Goal: Task Accomplishment & Management: Manage account settings

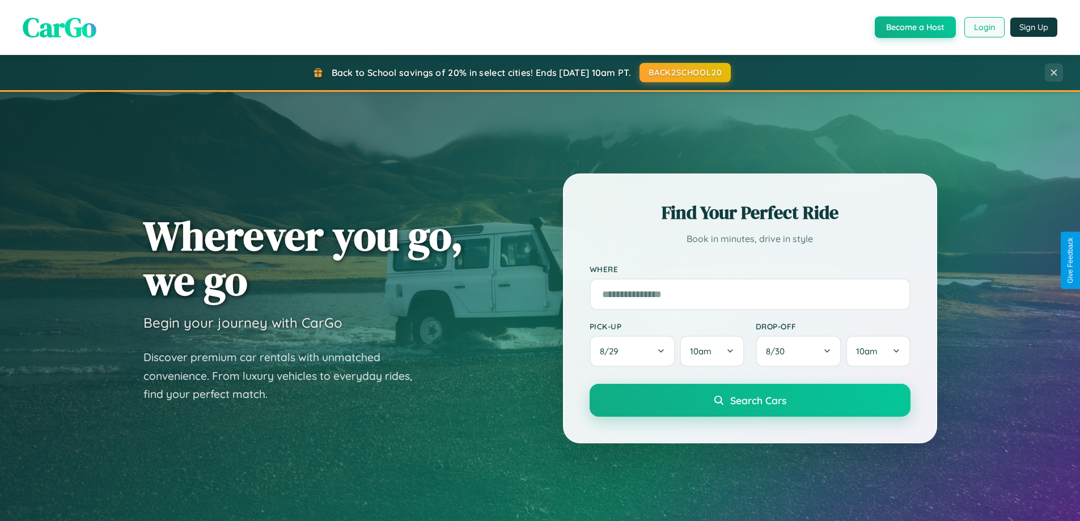
click at [984, 27] on button "Login" at bounding box center [985, 27] width 40 height 20
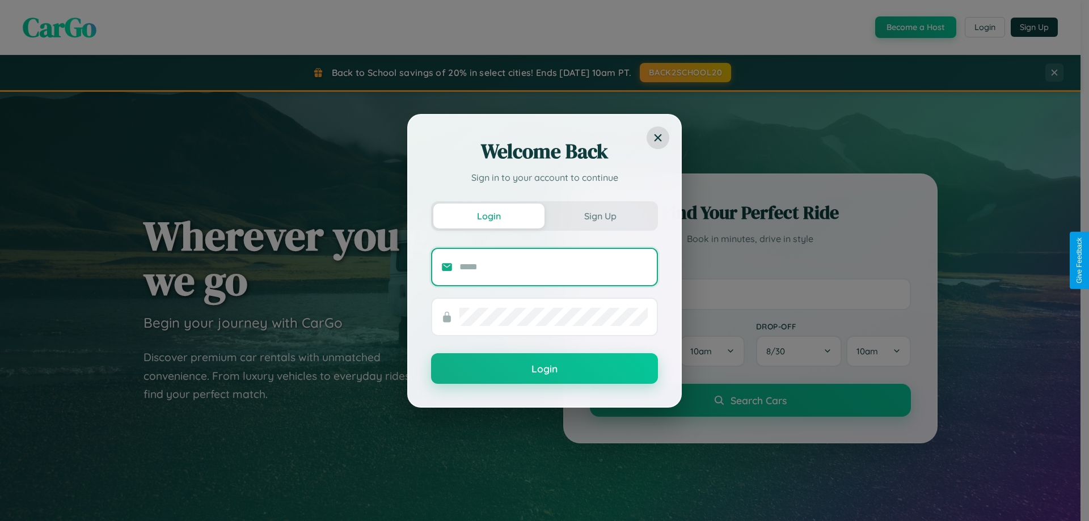
click at [553, 267] on input "text" at bounding box center [553, 267] width 188 height 18
type input "**********"
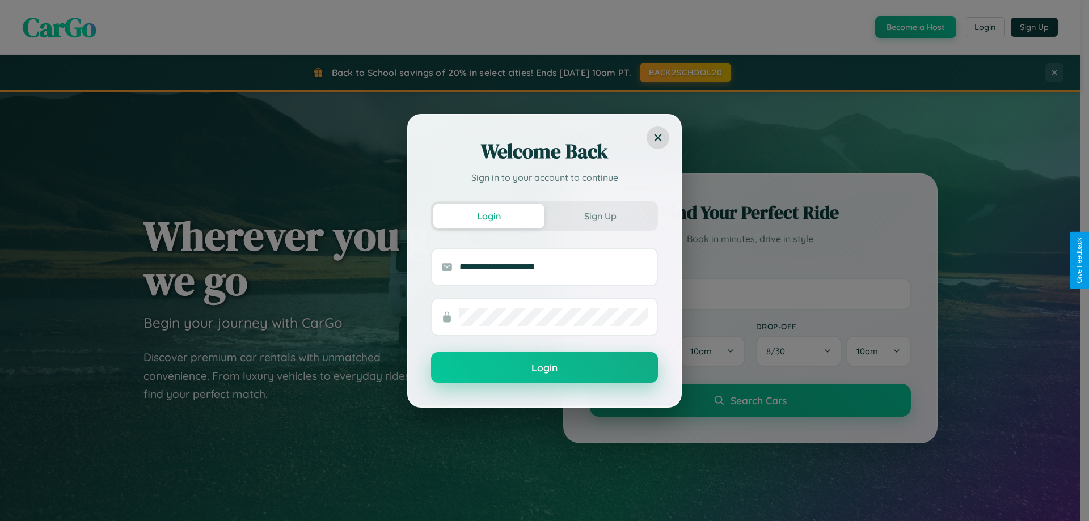
click at [544, 368] on button "Login" at bounding box center [544, 367] width 227 height 31
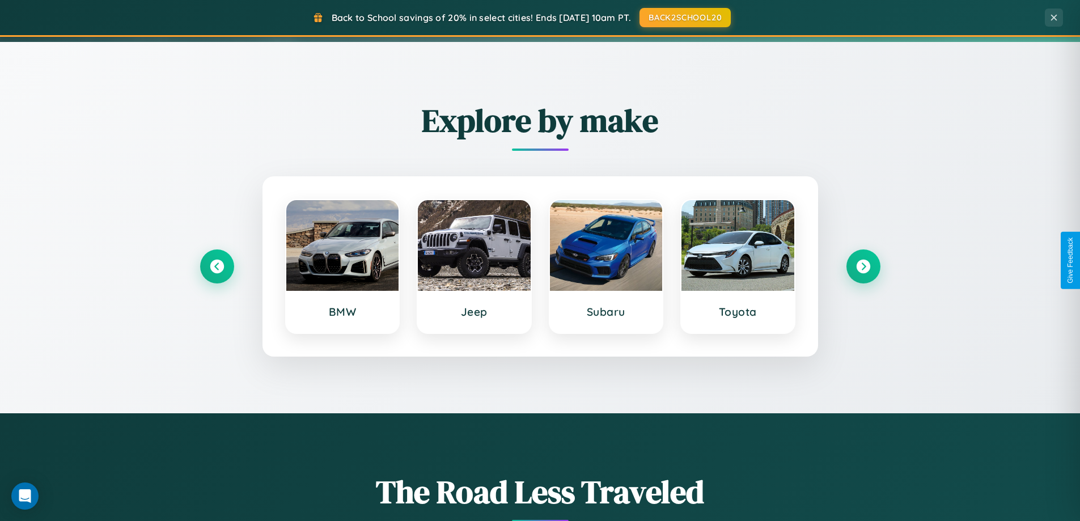
scroll to position [489, 0]
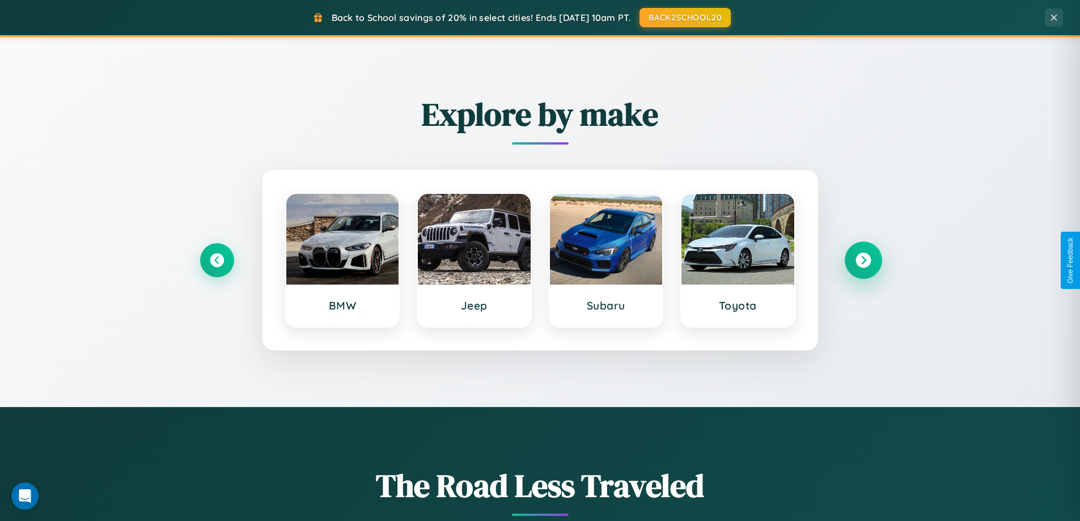
click at [863, 260] on icon at bounding box center [863, 260] width 15 height 15
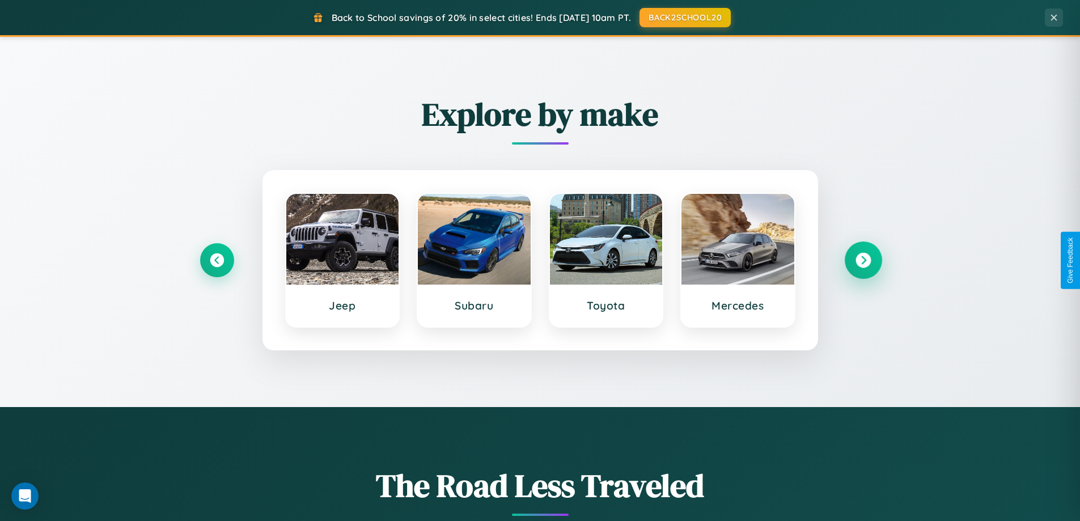
click at [863, 260] on icon at bounding box center [863, 260] width 15 height 15
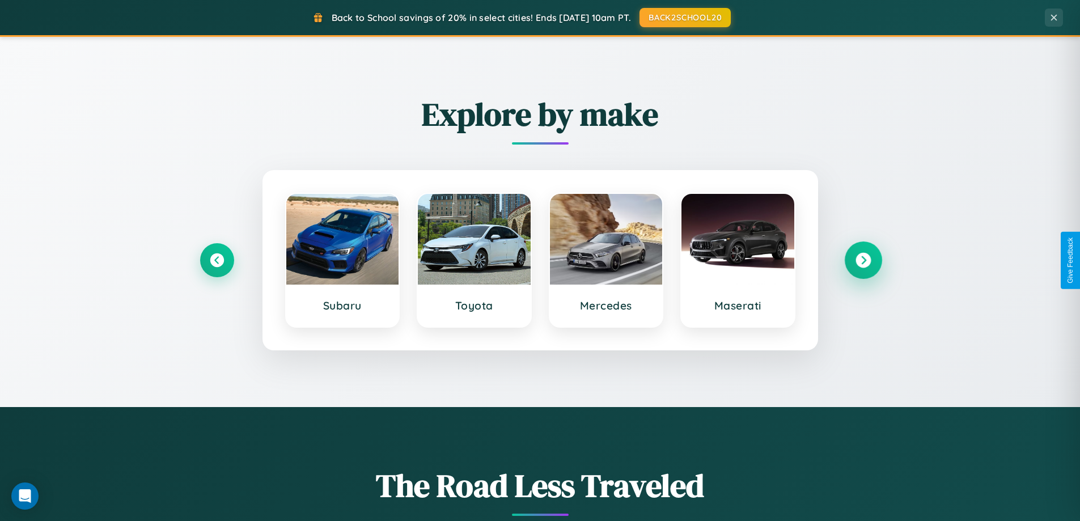
click at [863, 260] on icon at bounding box center [863, 260] width 15 height 15
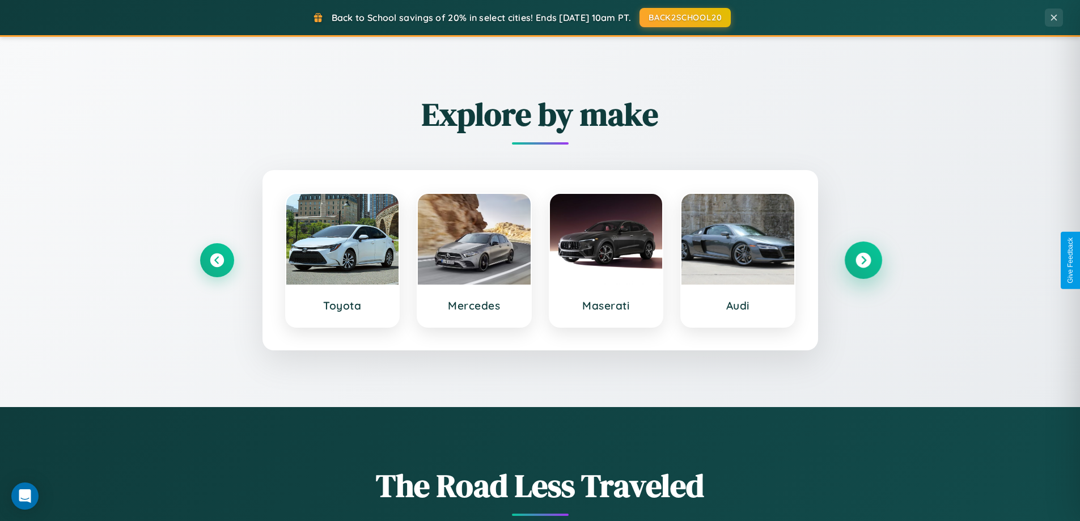
click at [863, 260] on icon at bounding box center [863, 260] width 15 height 15
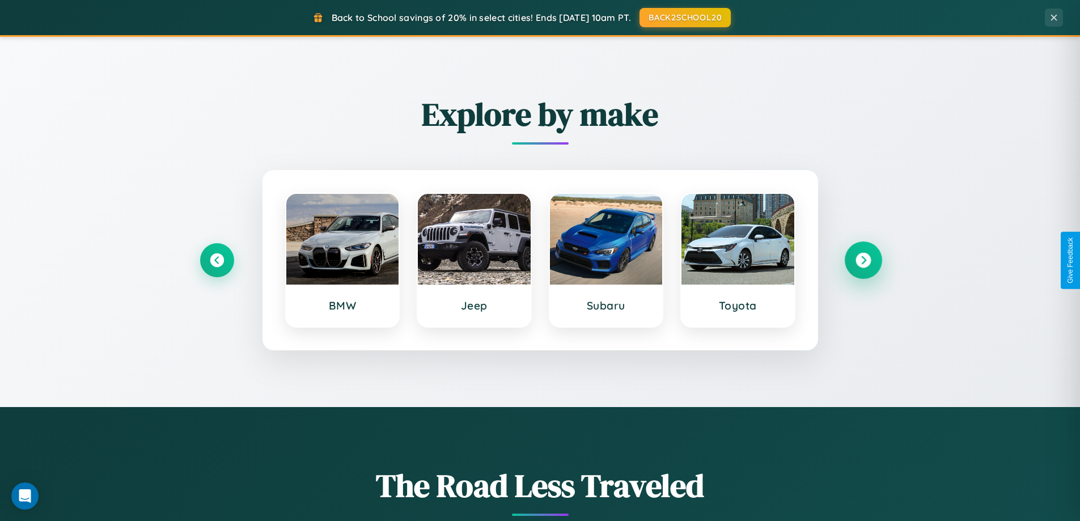
click at [863, 260] on icon at bounding box center [863, 260] width 15 height 15
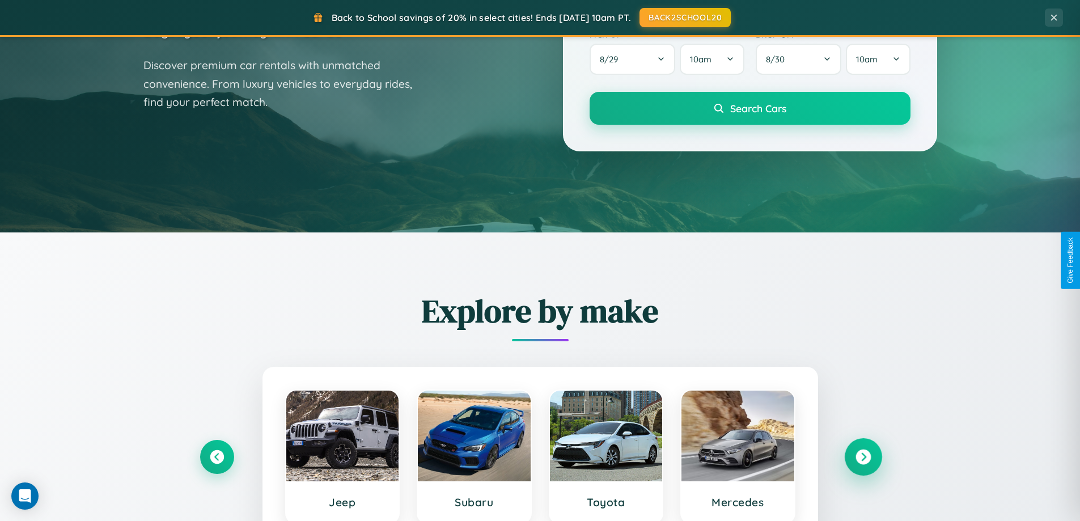
scroll to position [0, 0]
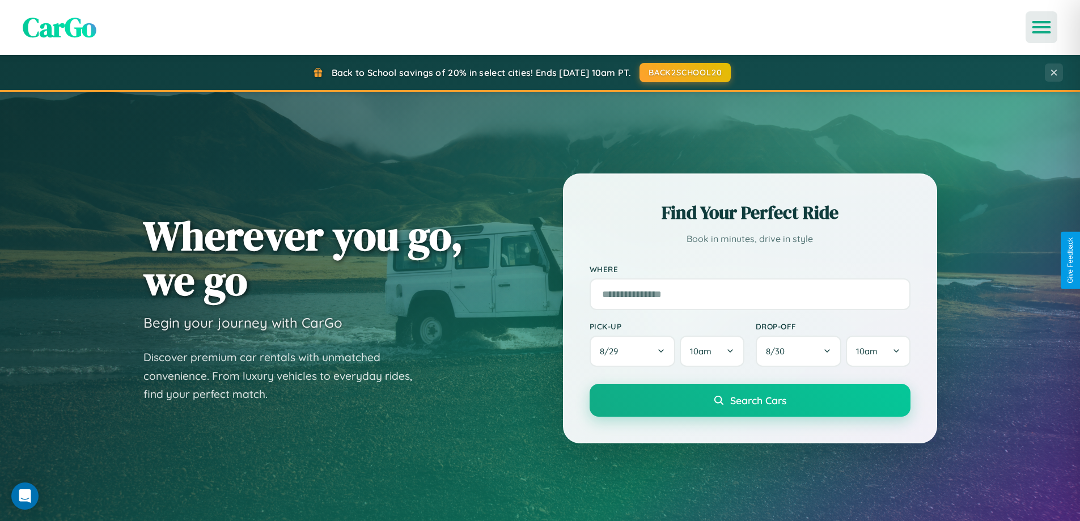
click at [1042, 27] on icon "Open menu" at bounding box center [1042, 27] width 16 height 10
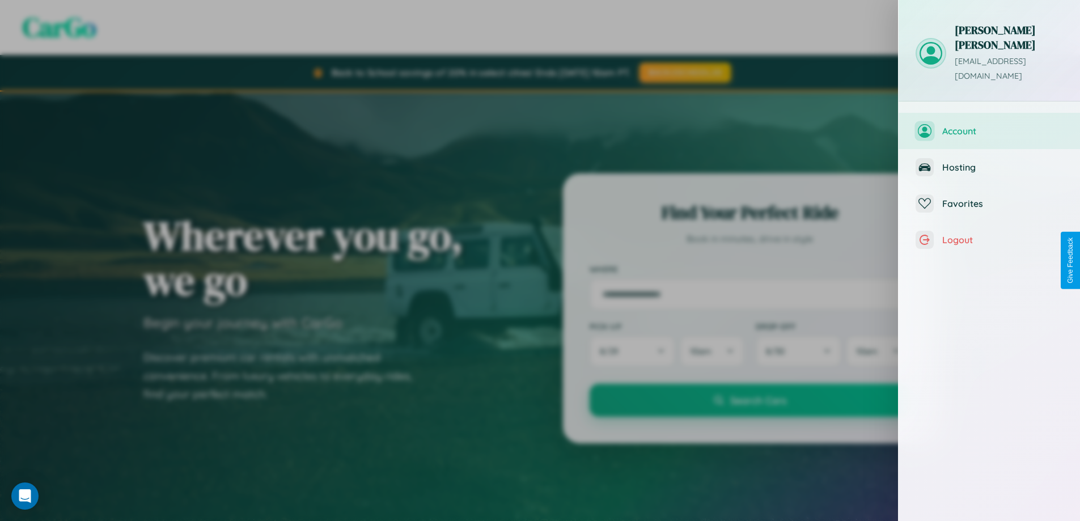
click at [990, 125] on span "Account" at bounding box center [1002, 130] width 121 height 11
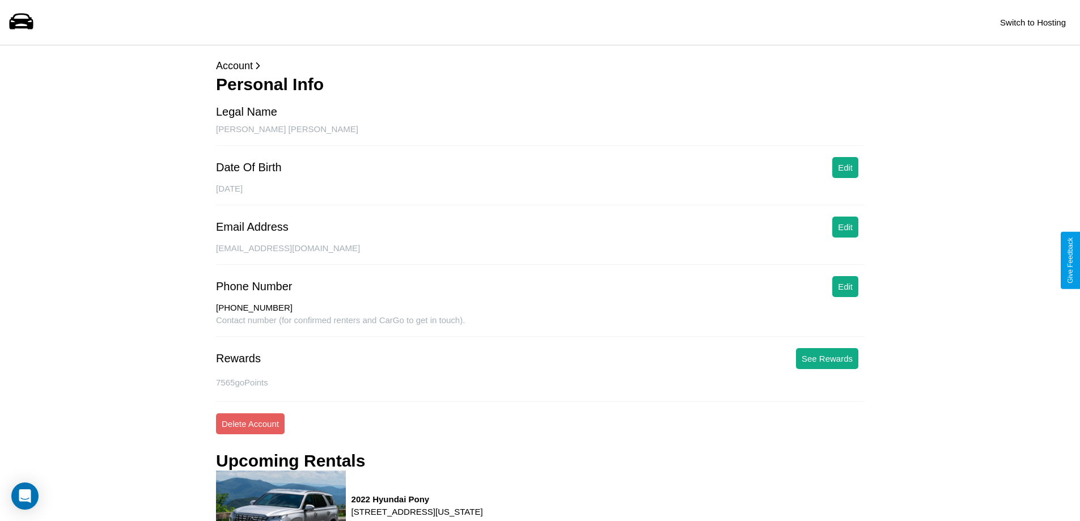
scroll to position [589, 0]
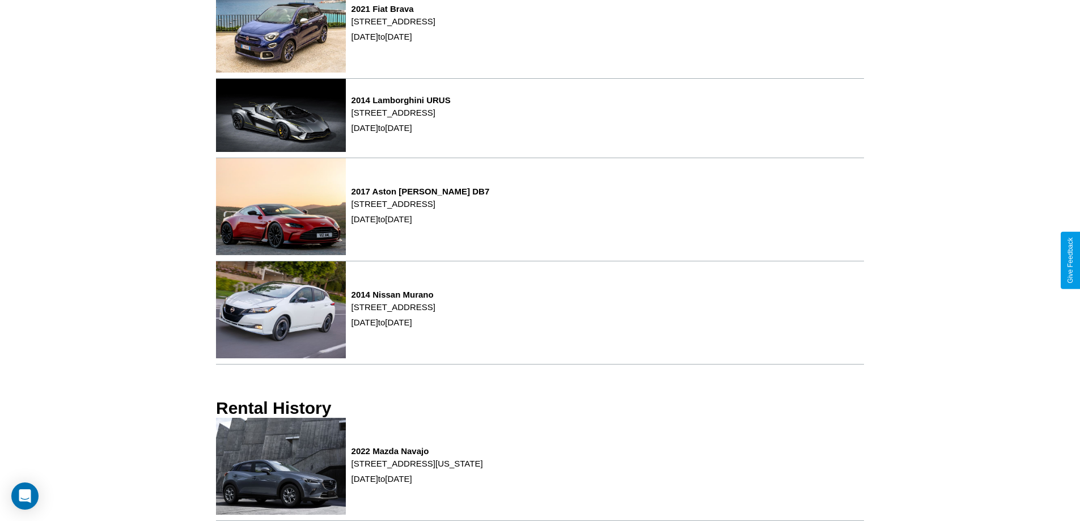
click at [483, 470] on p "[STREET_ADDRESS][US_STATE]" at bounding box center [418, 463] width 132 height 15
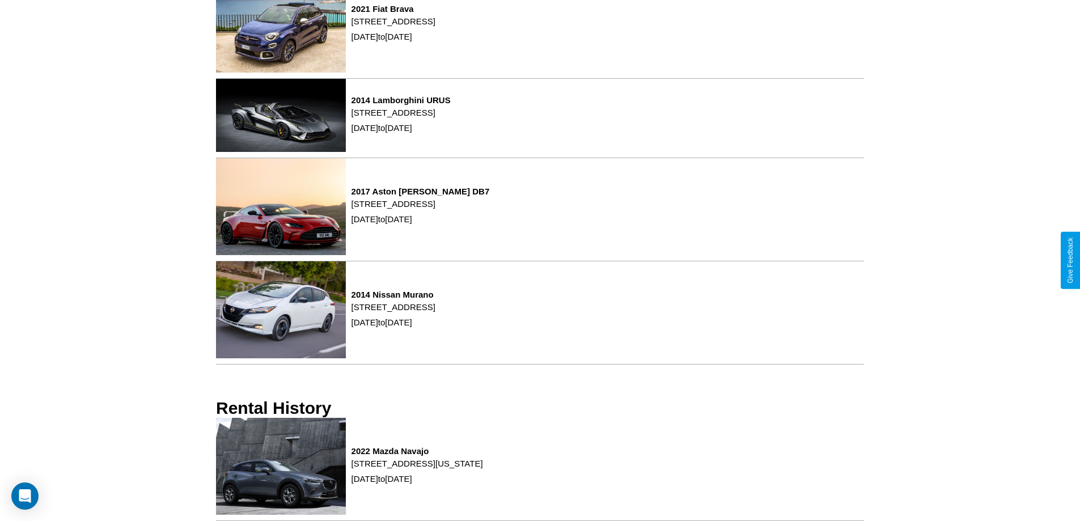
click at [483, 470] on p "[STREET_ADDRESS][US_STATE]" at bounding box center [418, 463] width 132 height 15
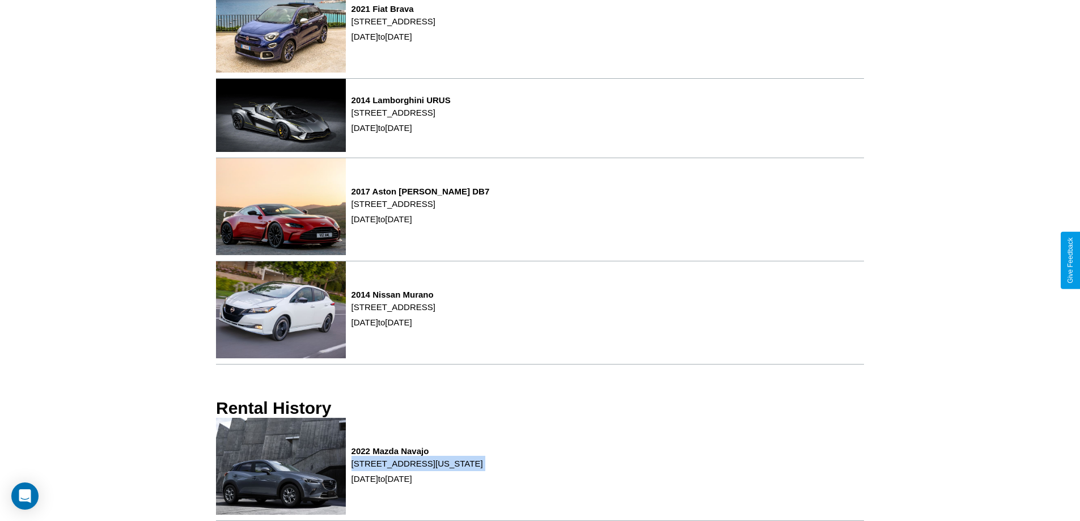
click at [483, 470] on p "[STREET_ADDRESS][US_STATE]" at bounding box center [418, 463] width 132 height 15
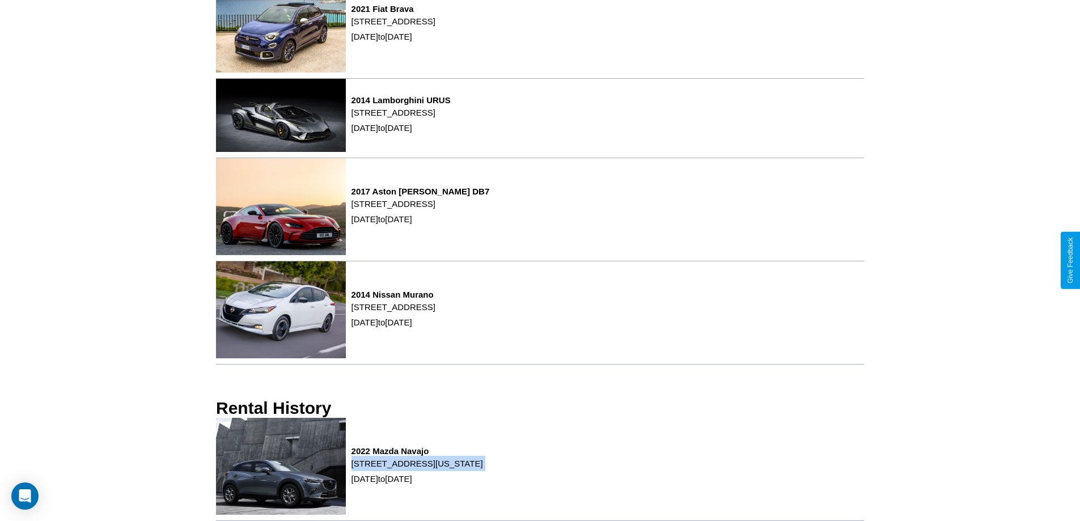
click at [483, 470] on p "[STREET_ADDRESS][US_STATE]" at bounding box center [418, 463] width 132 height 15
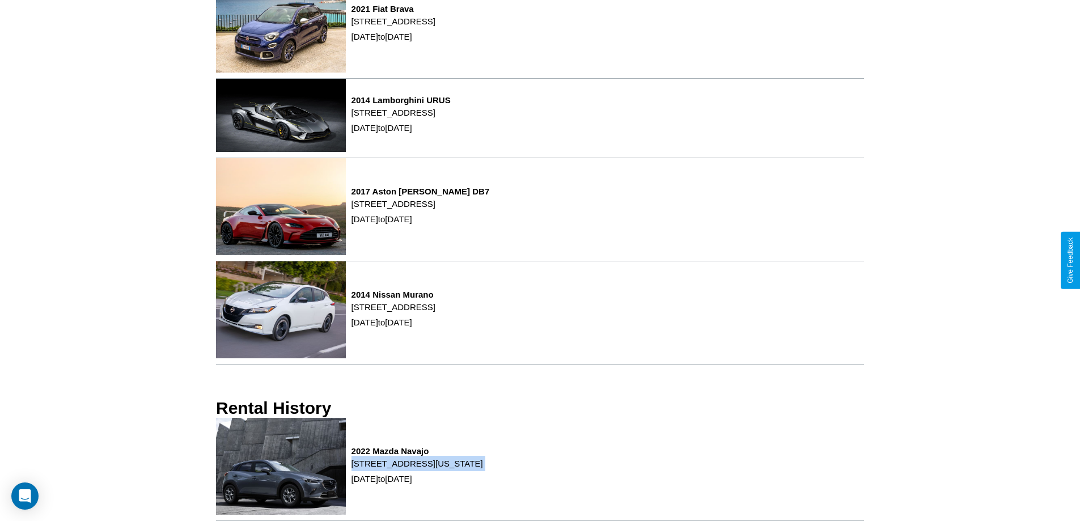
click at [483, 470] on p "[STREET_ADDRESS][US_STATE]" at bounding box center [418, 463] width 132 height 15
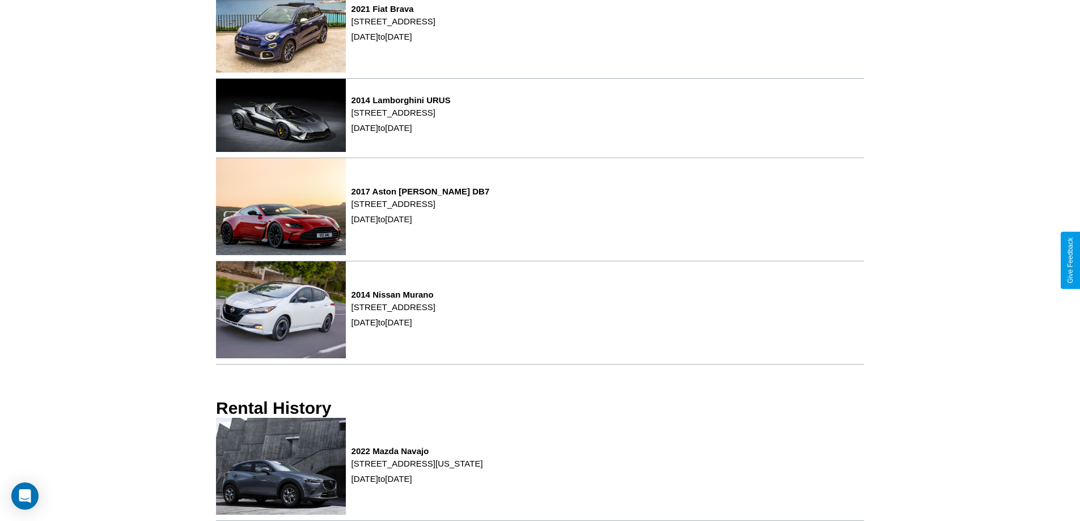
scroll to position [0, 0]
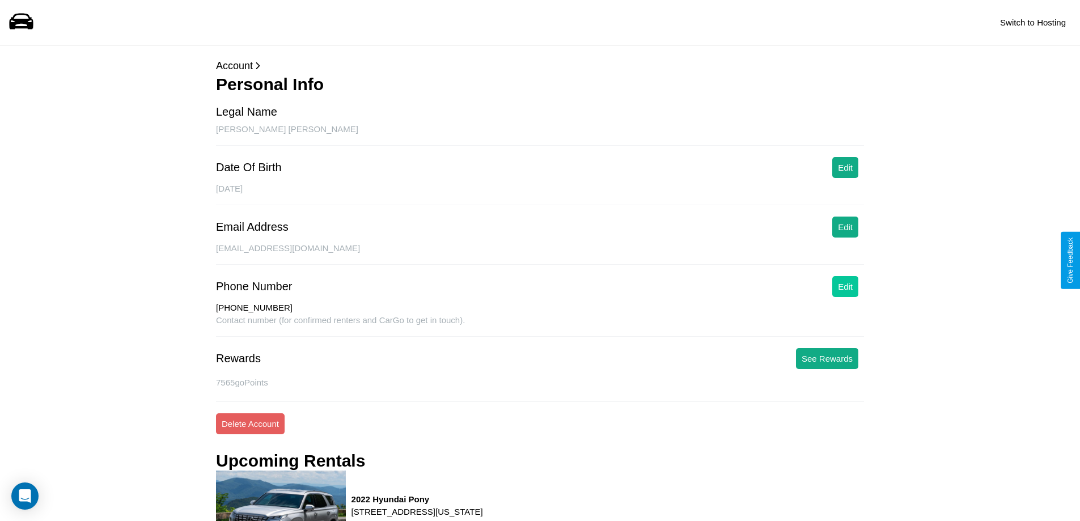
click at [846, 286] on button "Edit" at bounding box center [845, 286] width 26 height 21
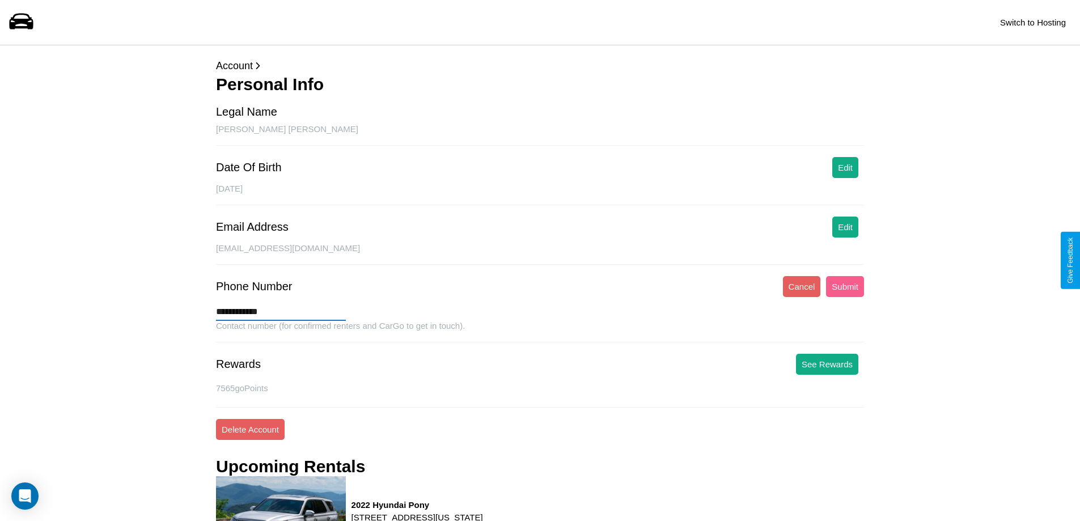
click at [281, 312] on input "**********" at bounding box center [281, 312] width 130 height 18
type input "**********"
click at [845, 286] on button "Submit" at bounding box center [845, 286] width 38 height 21
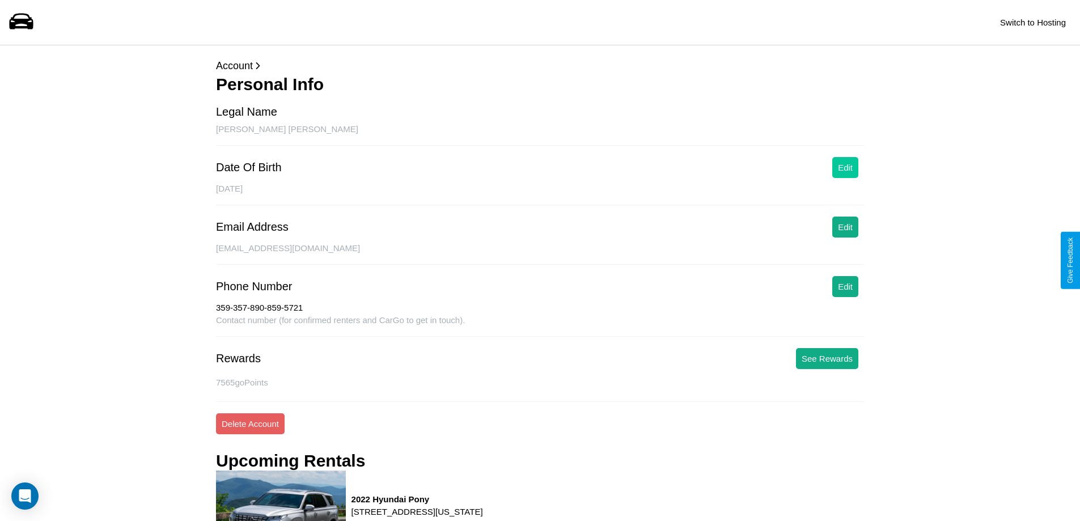
click at [846, 167] on button "Edit" at bounding box center [845, 167] width 26 height 21
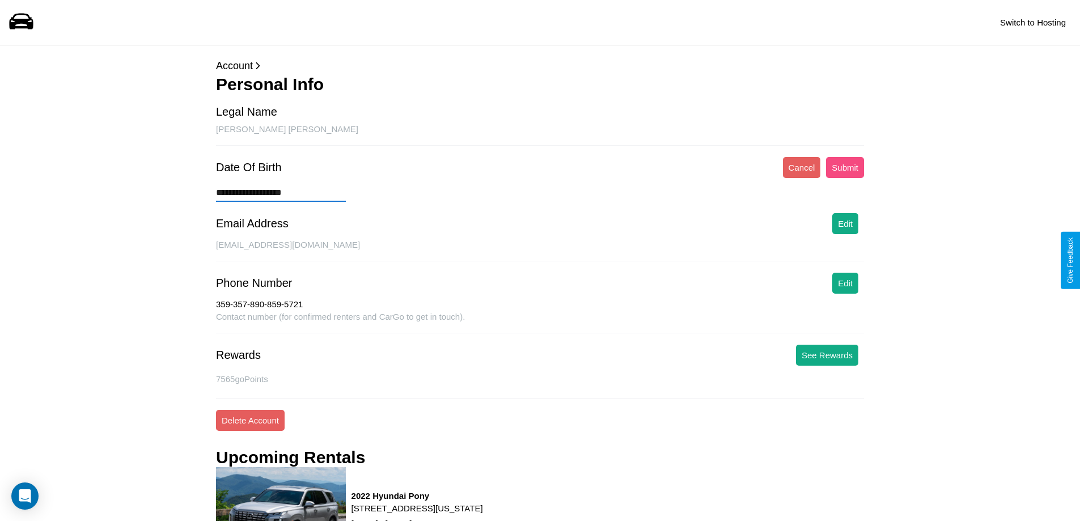
type input "**********"
